Goal: Transaction & Acquisition: Obtain resource

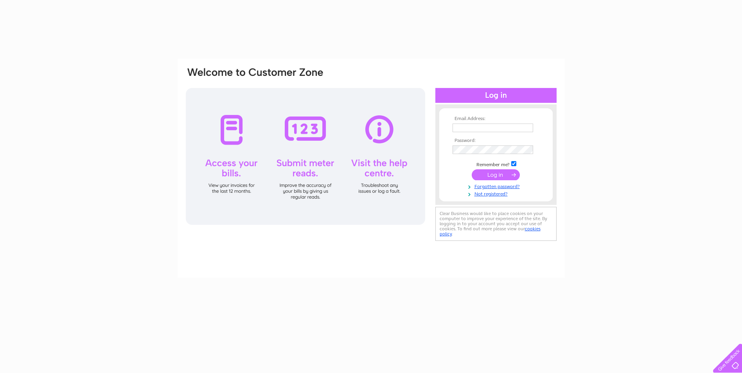
type input "richard.clark@bulleys.co.uk"
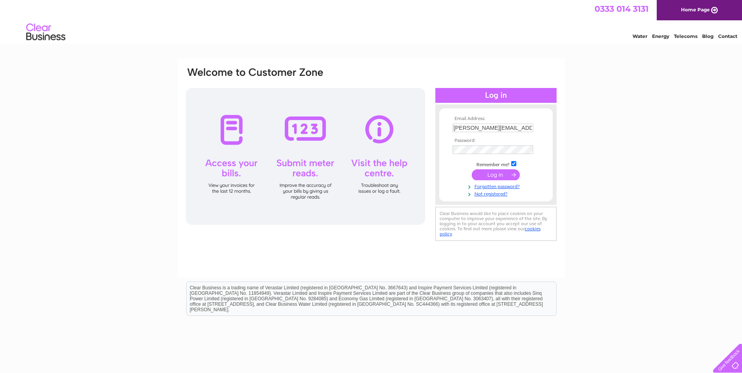
drag, startPoint x: 0, startPoint y: 0, endPoint x: 494, endPoint y: 176, distance: 524.5
click at [494, 176] on input "submit" at bounding box center [496, 174] width 48 height 11
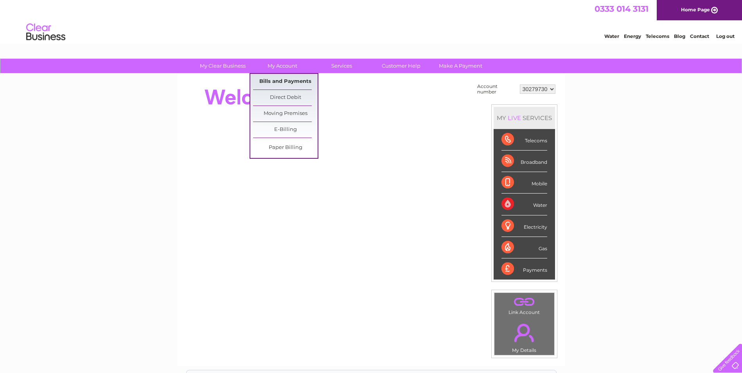
click at [279, 82] on link "Bills and Payments" at bounding box center [285, 82] width 65 height 16
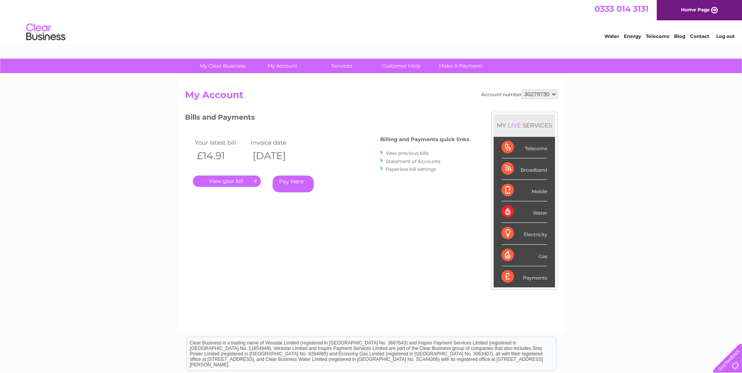
click at [546, 95] on select "30279730 30317548 30320031" at bounding box center [540, 94] width 36 height 9
select select "30317548"
click at [522, 90] on select "30279730 30317548 30320031" at bounding box center [540, 94] width 36 height 9
click at [232, 182] on link "." at bounding box center [227, 181] width 68 height 11
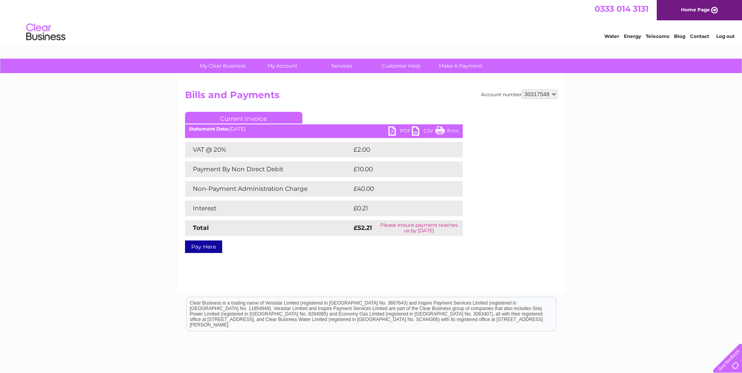
click at [399, 129] on link "PDF" at bounding box center [399, 131] width 23 height 11
click at [548, 94] on select "30279730 30317548 30320031" at bounding box center [540, 94] width 36 height 9
select select "30320031"
click at [522, 90] on select "30279730 30317548 30320031" at bounding box center [540, 94] width 36 height 9
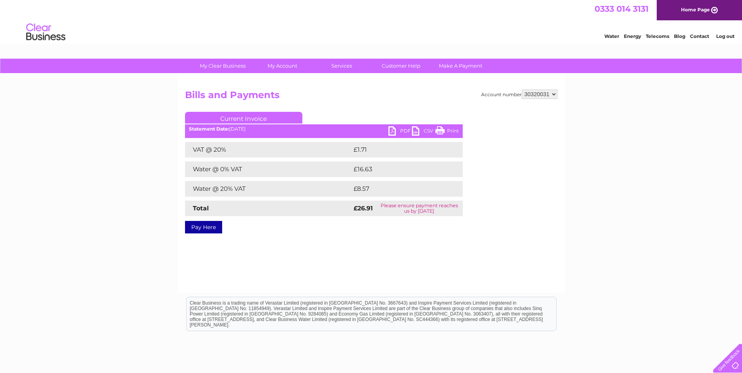
click at [397, 131] on link "PDF" at bounding box center [399, 131] width 23 height 11
